Goal: Entertainment & Leisure: Consume media (video, audio)

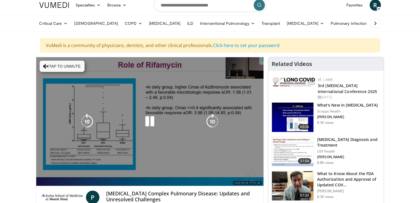
scroll to position [8, 0]
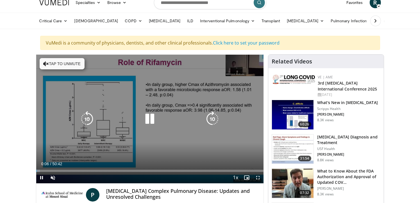
click at [153, 122] on icon "Video Player" at bounding box center [150, 119] width 16 height 16
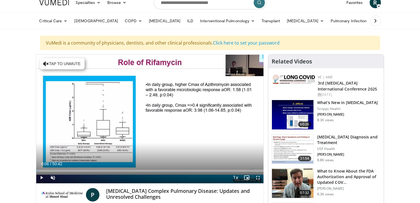
click at [153, 122] on div "10 seconds Tap to unmute" at bounding box center [150, 119] width 228 height 128
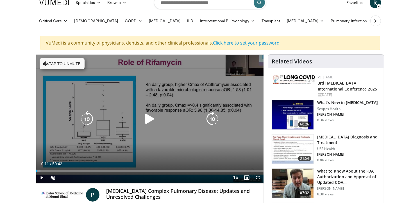
drag, startPoint x: 153, startPoint y: 122, endPoint x: 121, endPoint y: 141, distance: 38.3
click at [121, 141] on div "10 seconds Tap to unmute" at bounding box center [150, 119] width 228 height 128
click at [150, 118] on icon "Video Player" at bounding box center [150, 119] width 16 height 16
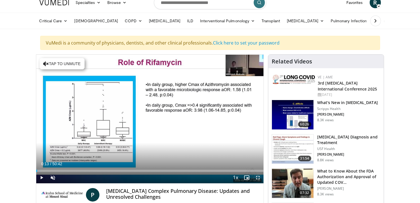
click at [259, 177] on span "Video Player" at bounding box center [258, 177] width 11 height 11
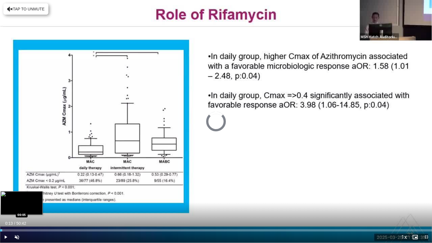
click at [1, 202] on div "Progress Bar" at bounding box center [1, 230] width 1 height 2
click at [0, 202] on div "Progress Bar" at bounding box center [0, 230] width 1 height 2
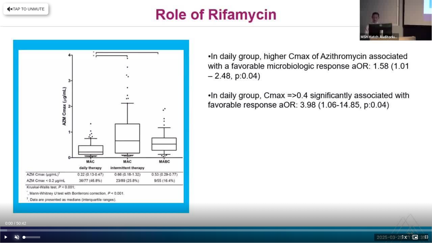
click at [16, 202] on span "Video Player" at bounding box center [16, 236] width 11 height 11
click at [2, 202] on span "Video Player" at bounding box center [5, 236] width 11 height 11
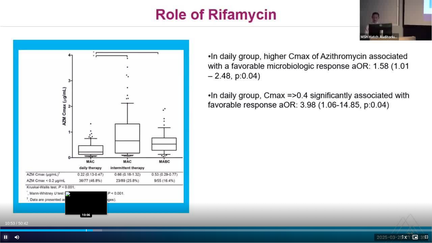
click at [86, 202] on div "Loaded : 23.63% 10:54 10:06" at bounding box center [216, 228] width 432 height 5
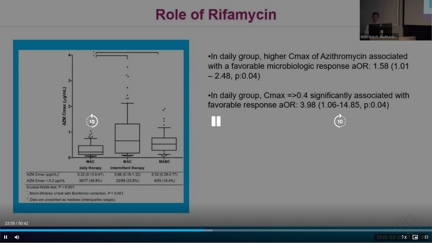
click at [217, 118] on icon "Video Player" at bounding box center [216, 122] width 16 height 16
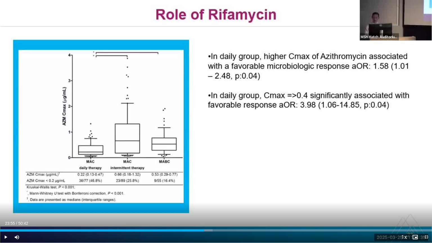
click at [224, 165] on div "10 seconds Tap to unmute" at bounding box center [216, 121] width 432 height 243
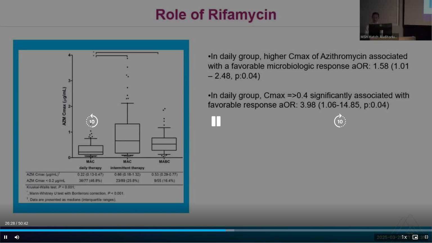
click at [219, 120] on icon "Video Player" at bounding box center [216, 122] width 16 height 16
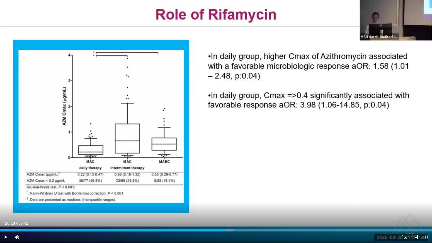
click at [217, 120] on div "10 seconds Tap to unmute" at bounding box center [216, 121] width 432 height 243
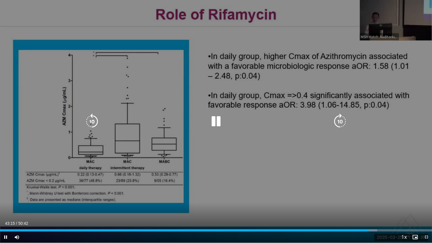
drag, startPoint x: 263, startPoint y: 186, endPoint x: 313, endPoint y: 172, distance: 52.3
click at [313, 172] on div "10 seconds Tap to unmute" at bounding box center [216, 121] width 432 height 243
click at [215, 120] on icon "Video Player" at bounding box center [216, 122] width 16 height 16
click at [343, 121] on icon "Video Player" at bounding box center [340, 122] width 16 height 16
click at [342, 122] on icon "Video Player" at bounding box center [340, 122] width 16 height 16
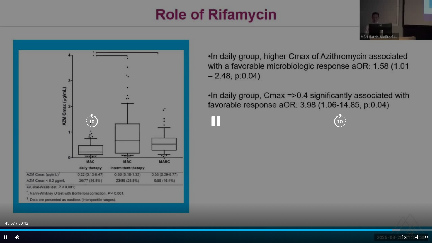
click at [339, 123] on icon "Video Player" at bounding box center [340, 122] width 16 height 16
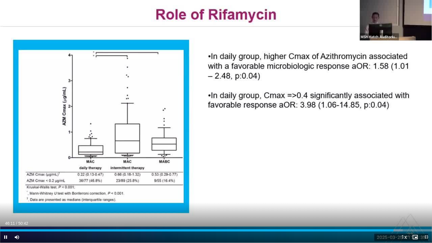
click at [339, 123] on div "10 seconds Tap to unmute" at bounding box center [216, 121] width 432 height 243
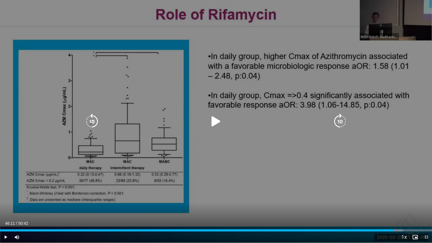
click at [213, 120] on icon "Video Player" at bounding box center [216, 122] width 16 height 16
click at [340, 119] on icon "Video Player" at bounding box center [340, 122] width 16 height 16
click at [339, 122] on icon "Video Player" at bounding box center [340, 122] width 16 height 16
click at [338, 118] on icon "Video Player" at bounding box center [340, 122] width 16 height 16
click at [328, 93] on div "10 seconds Tap to unmute" at bounding box center [216, 121] width 432 height 243
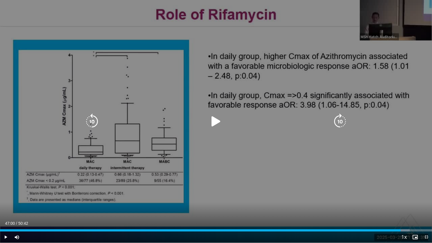
click at [328, 93] on div "10 seconds Tap to unmute" at bounding box center [216, 121] width 432 height 243
click at [335, 122] on icon "Video Player" at bounding box center [340, 122] width 16 height 16
click at [211, 117] on icon "Video Player" at bounding box center [216, 122] width 16 height 16
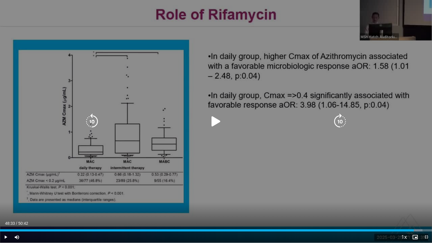
click at [215, 120] on icon "Video Player" at bounding box center [216, 122] width 16 height 16
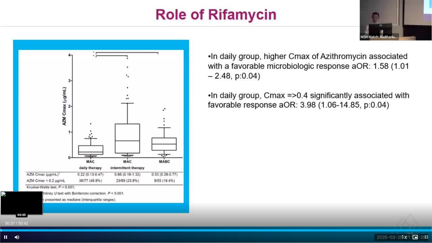
click at [1, 202] on div "Loaded : 100.00% 50:38 00:05" at bounding box center [216, 228] width 432 height 5
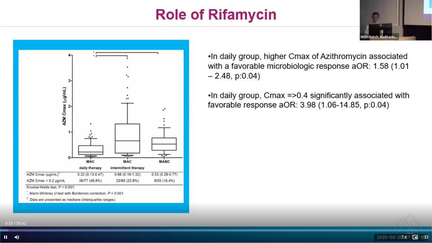
click at [420, 202] on span "Video Player" at bounding box center [426, 236] width 11 height 11
